Goal: Information Seeking & Learning: Check status

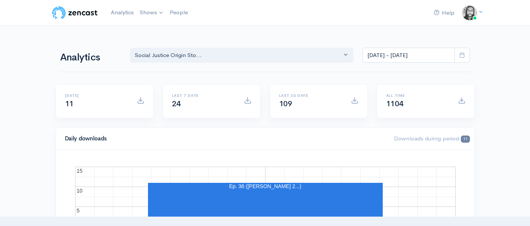
select select "14701"
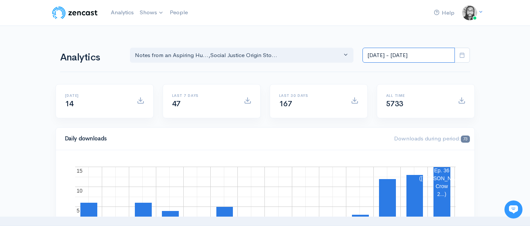
click at [369, 55] on input "[DATE] - [DATE]" at bounding box center [408, 55] width 92 height 15
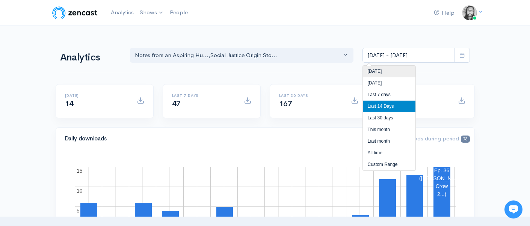
click at [371, 68] on li "[DATE]" at bounding box center [389, 72] width 53 height 12
type input "[DATE] - [DATE]"
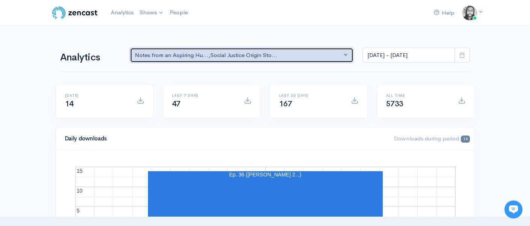
click at [291, 50] on button "Notes from an Aspiring Hu... , Social Justice Origin Sto..." at bounding box center [242, 55] width 224 height 15
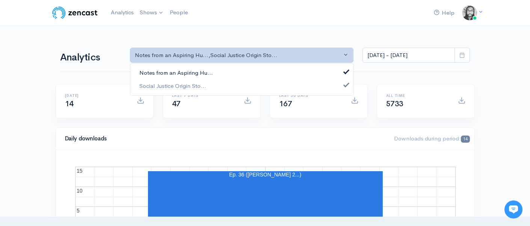
click at [280, 70] on link "Notes from an Aspiring Hu..." at bounding box center [241, 72] width 223 height 13
select select "14701"
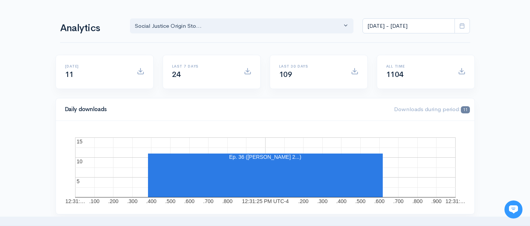
scroll to position [57, 0]
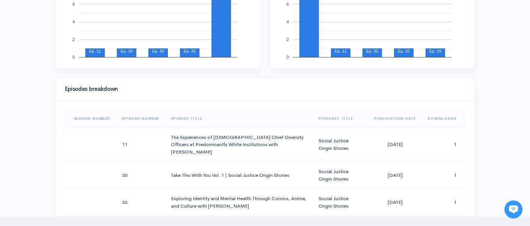
click at [489, 113] on div "Help Notifications View all Your profile Team settings Default team Current Log…" at bounding box center [265, 218] width 530 height 1036
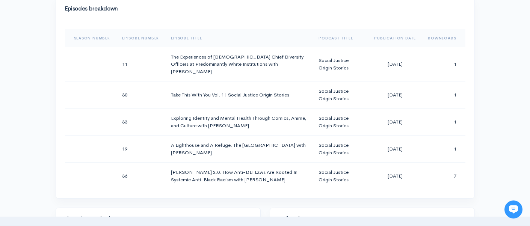
scroll to position [390, 0]
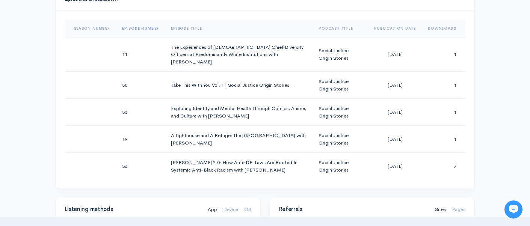
click at [482, 115] on div "Help Notifications View all Your profile Team settings Default team Current Log…" at bounding box center [265, 128] width 530 height 1036
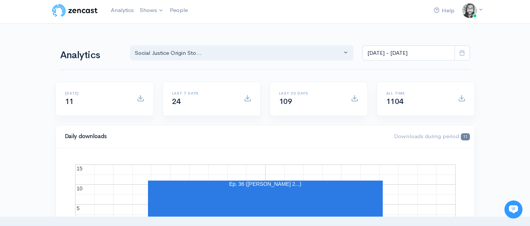
scroll to position [0, 0]
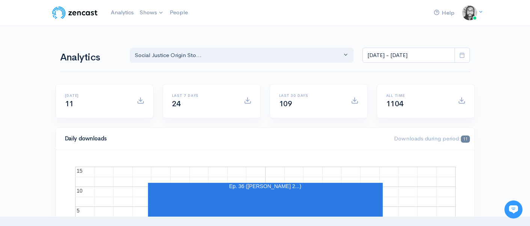
click at [68, 14] on img at bounding box center [75, 12] width 48 height 15
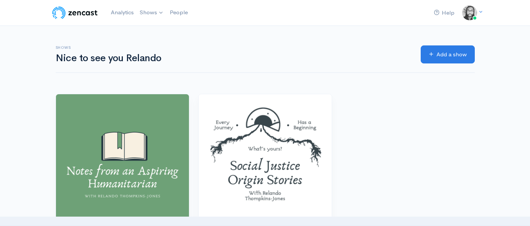
click at [18, 63] on div "Help Notifications View all Your profile Team settings Default team Current Log…" at bounding box center [265, 173] width 530 height 347
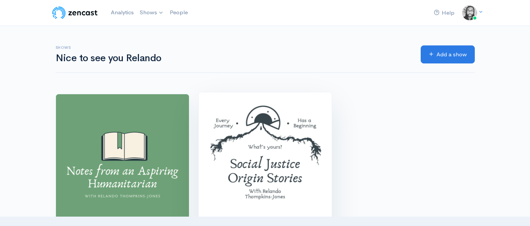
click at [266, 153] on img at bounding box center [265, 158] width 133 height 133
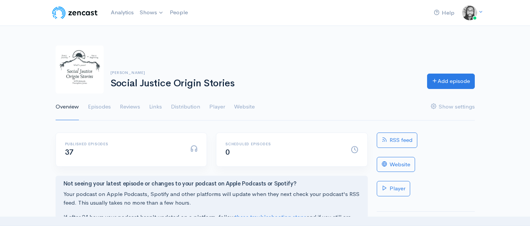
click at [33, 92] on div "Relando Thompkins-Jones Social Justice Origin Stories Add episode Overview Epis…" at bounding box center [265, 78] width 530 height 84
click at [91, 12] on img at bounding box center [75, 12] width 48 height 15
